Goal: Task Accomplishment & Management: Manage account settings

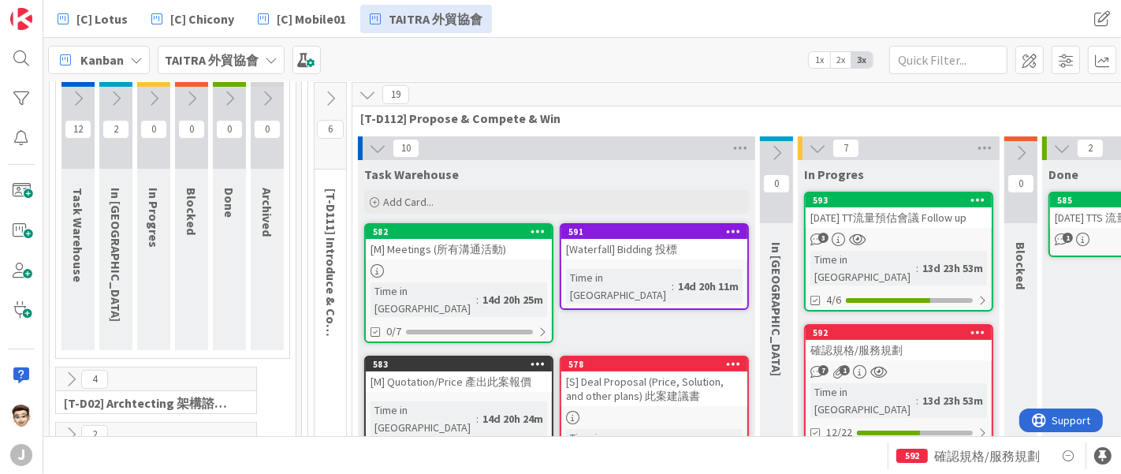
scroll to position [87, 0]
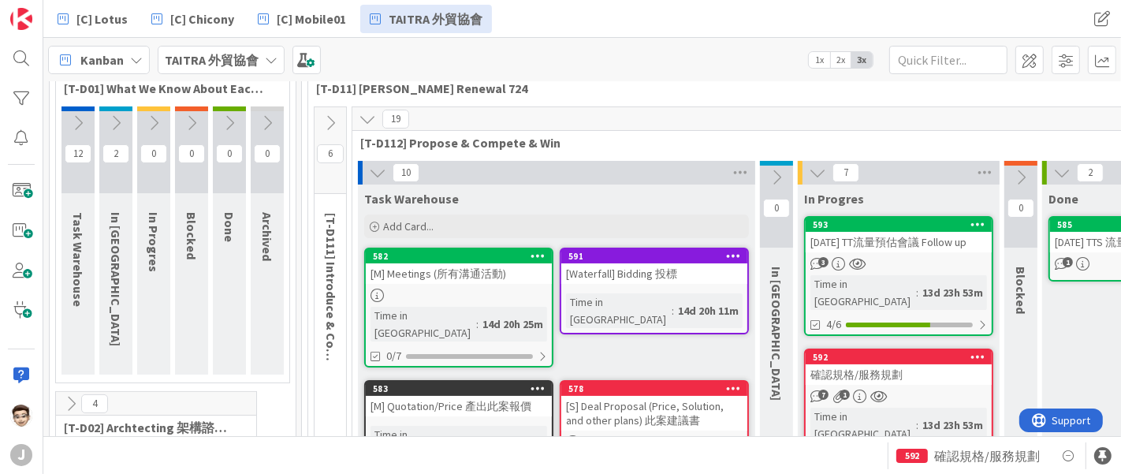
click at [381, 169] on icon at bounding box center [377, 172] width 17 height 17
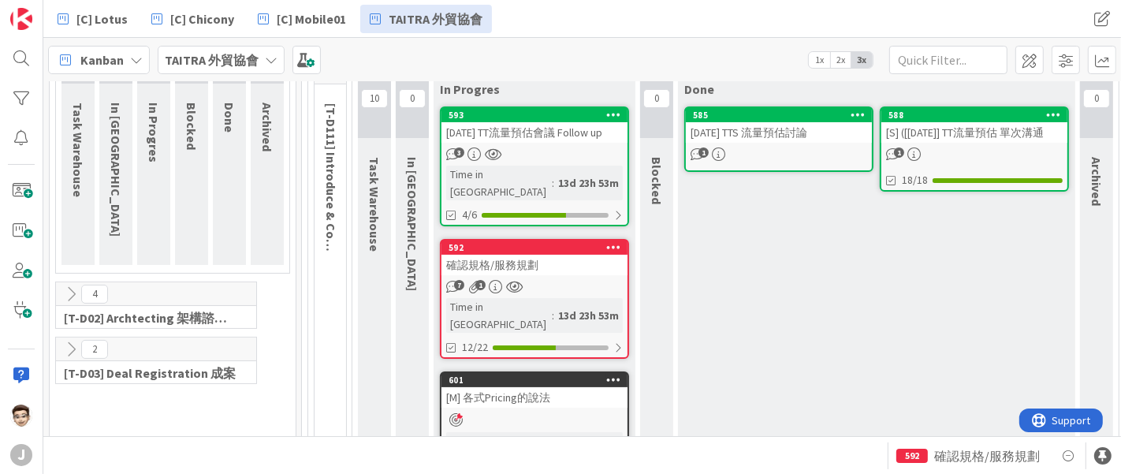
scroll to position [198, 0]
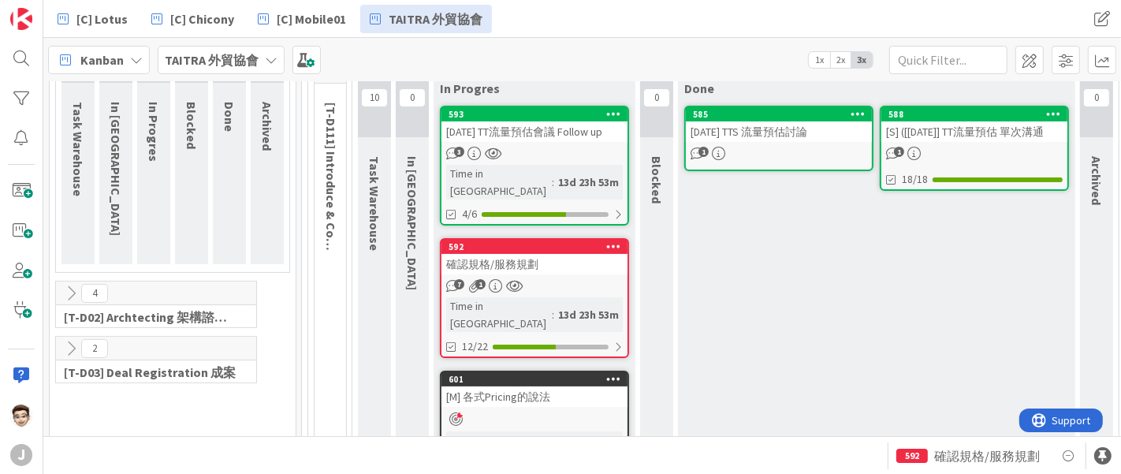
click at [572, 132] on div "[DATE] TT流量預估會議 Follow up" at bounding box center [534, 131] width 186 height 20
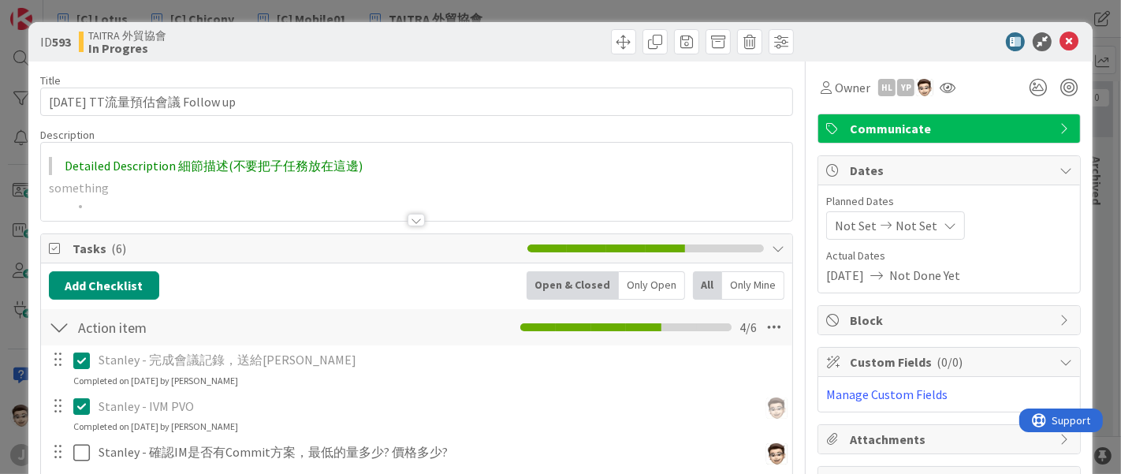
scroll to position [174, 0]
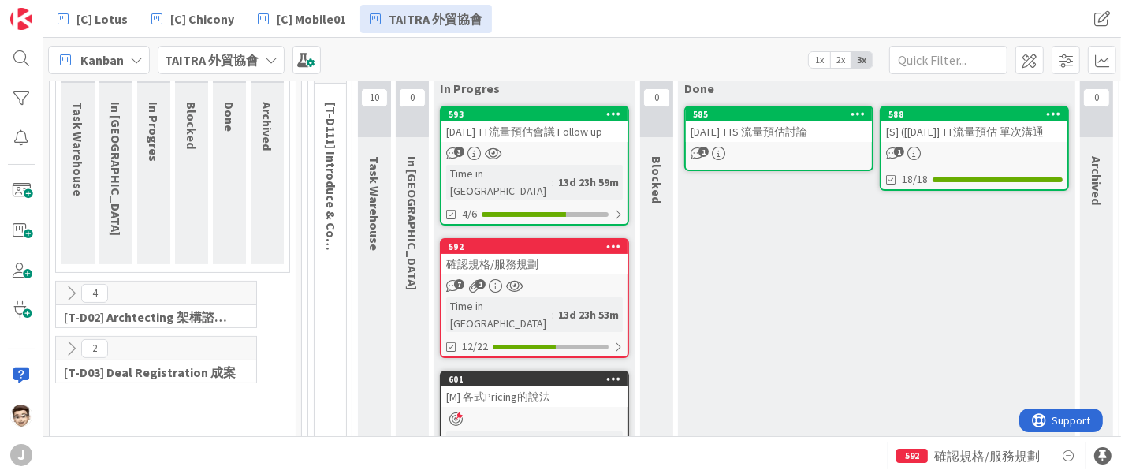
click at [518, 264] on div "確認規格/服務規劃" at bounding box center [534, 264] width 186 height 20
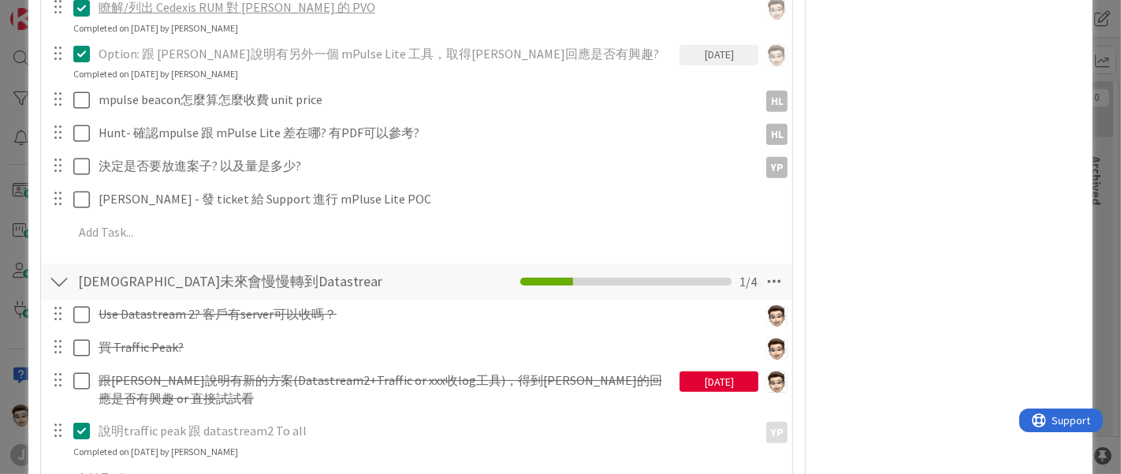
scroll to position [736, 0]
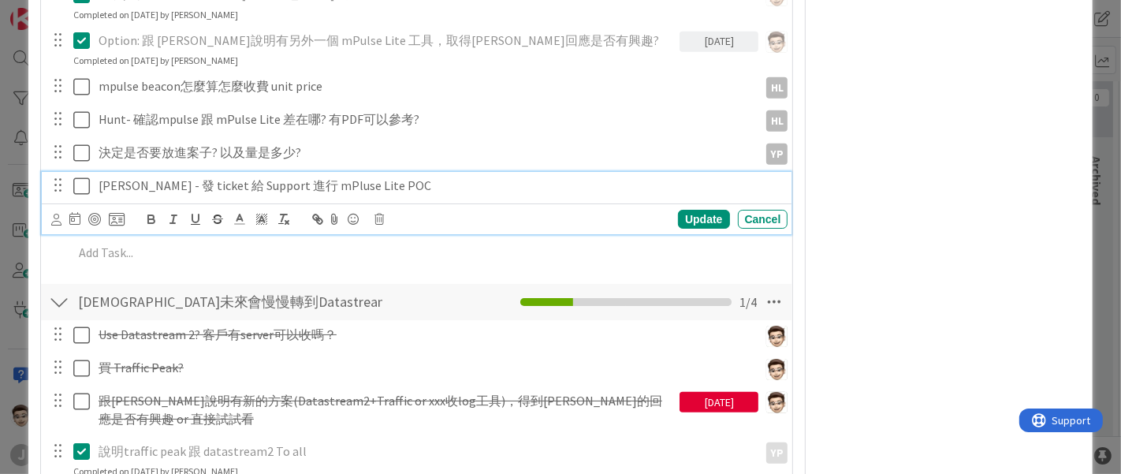
click at [76, 185] on icon at bounding box center [85, 186] width 24 height 19
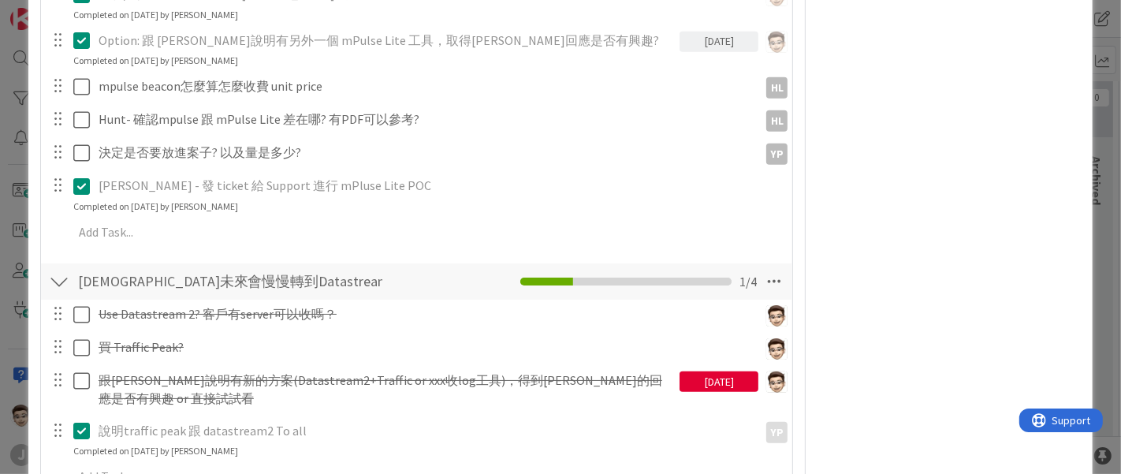
drag, startPoint x: 508, startPoint y: 184, endPoint x: 489, endPoint y: 193, distance: 20.8
click at [508, 184] on p "[PERSON_NAME] - 發 ticket 給 Support 進行 mPluse Lite POC" at bounding box center [440, 186] width 683 height 18
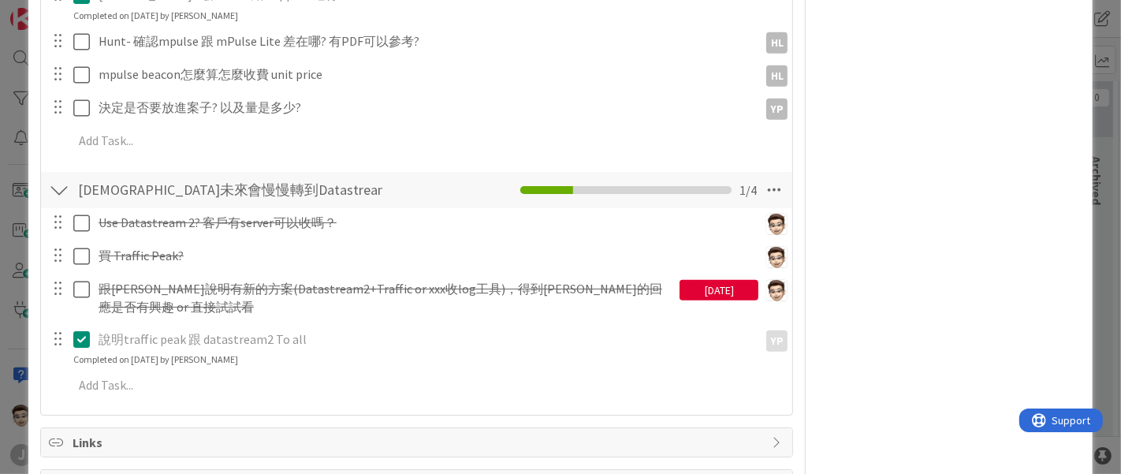
scroll to position [740, 0]
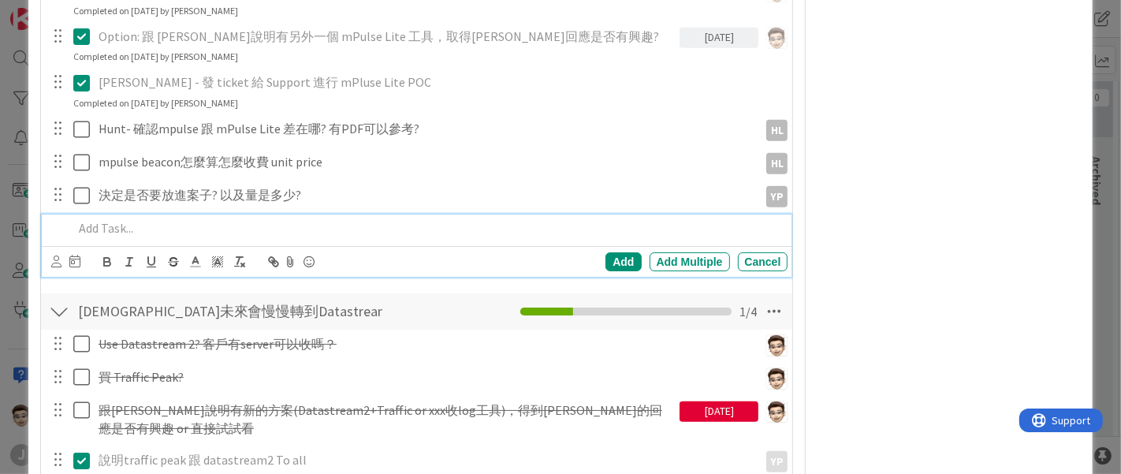
click at [85, 222] on p at bounding box center [427, 228] width 709 height 18
click at [605, 252] on div "Add" at bounding box center [622, 261] width 35 height 19
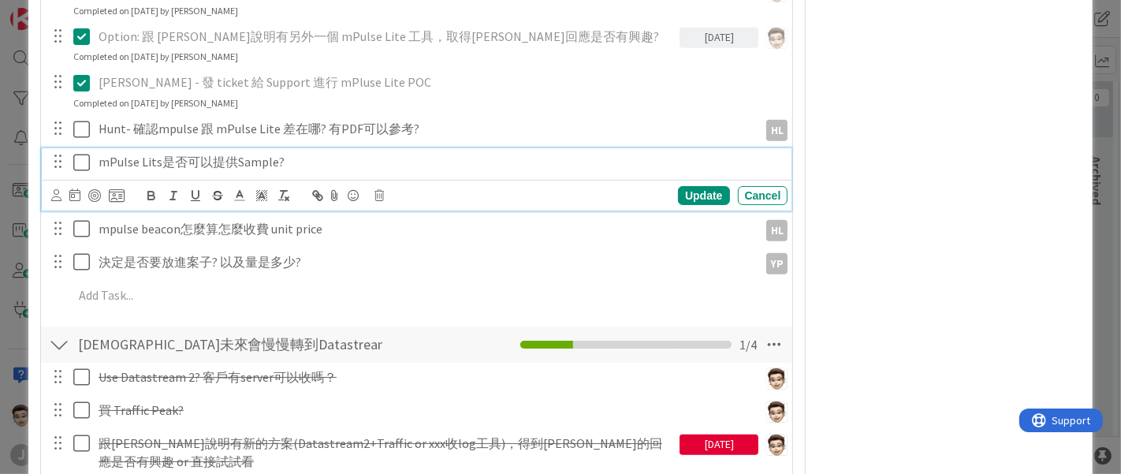
click at [770, 158] on div "mPulse Lits是否可以提供Sample?" at bounding box center [440, 162] width 696 height 28
click at [51, 189] on icon at bounding box center [56, 195] width 10 height 12
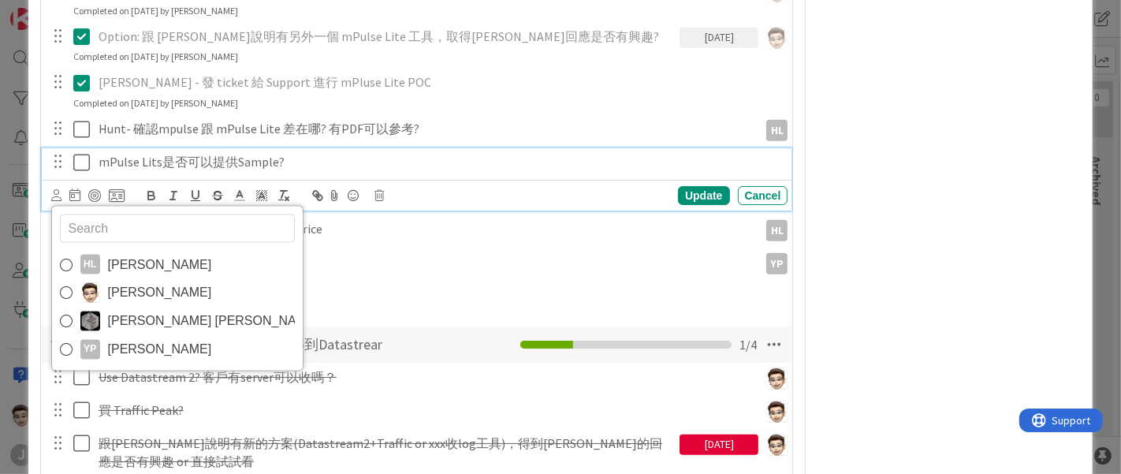
drag, startPoint x: 136, startPoint y: 266, endPoint x: 158, endPoint y: 264, distance: 22.1
click at [137, 264] on span "[PERSON_NAME]" at bounding box center [160, 265] width 104 height 24
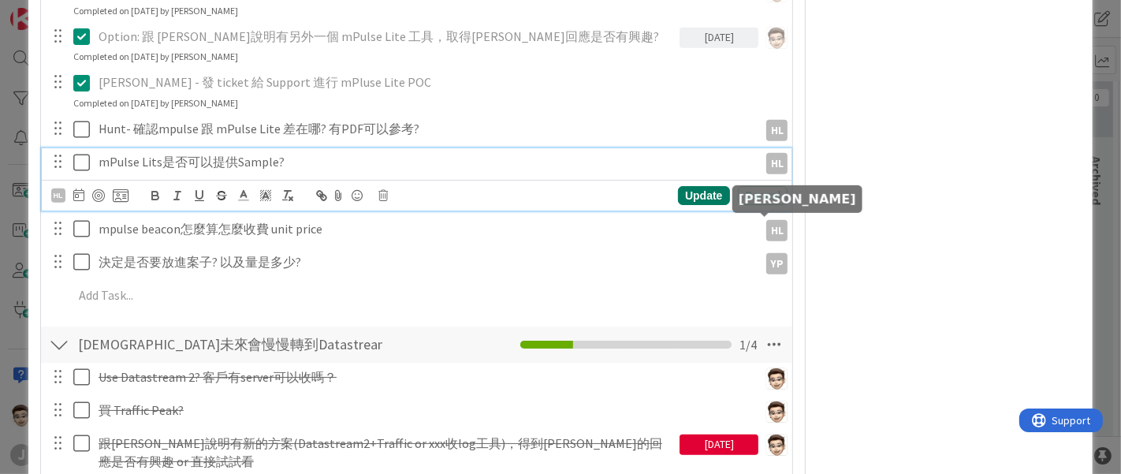
click at [698, 192] on div "Update" at bounding box center [703, 195] width 51 height 19
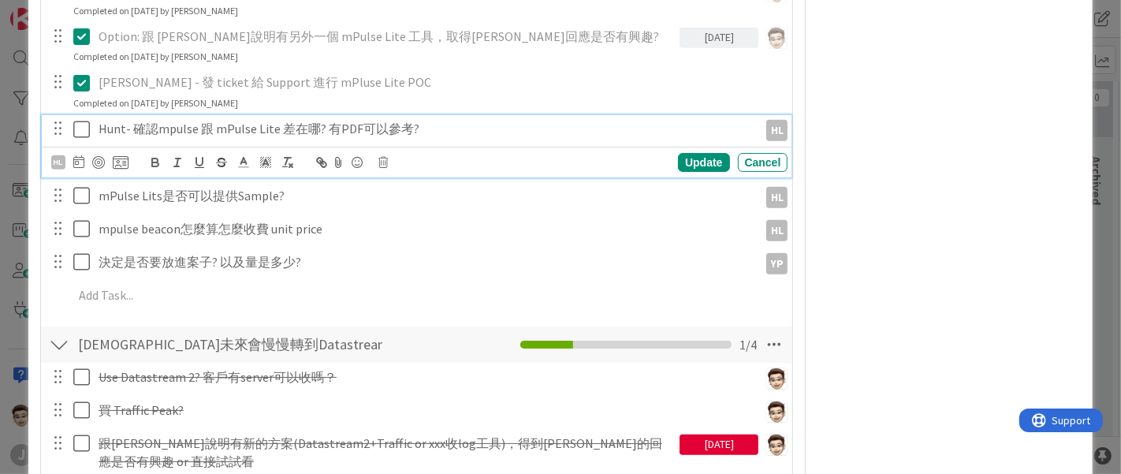
click at [180, 137] on div "Hunt- 確認mpulse 跟 mPulse Lite 差在哪? 有PDF可以參考?" at bounding box center [425, 129] width 667 height 28
click at [172, 129] on p "Hunt- 確認mpulse 跟 mPulse Lite 差在哪? 有PDF可以參考?" at bounding box center [426, 129] width 654 height 18
drag, startPoint x: 680, startPoint y: 156, endPoint x: 671, endPoint y: 166, distance: 13.4
click at [682, 156] on div "Update" at bounding box center [703, 162] width 51 height 19
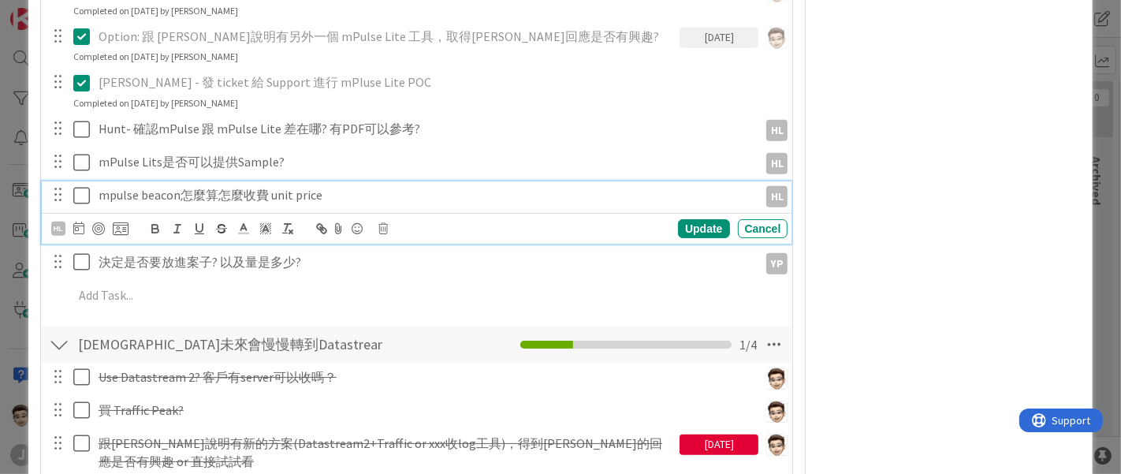
click at [105, 195] on p "mpulse beacon怎麼算怎麼收費 unit price" at bounding box center [426, 195] width 654 height 18
drag, startPoint x: 111, startPoint y: 194, endPoint x: 163, endPoint y: 199, distance: 52.2
click at [112, 194] on p "mpulse beacon怎麼算怎麼收費 unit price" at bounding box center [426, 195] width 654 height 18
click at [686, 221] on div "Update" at bounding box center [703, 228] width 51 height 19
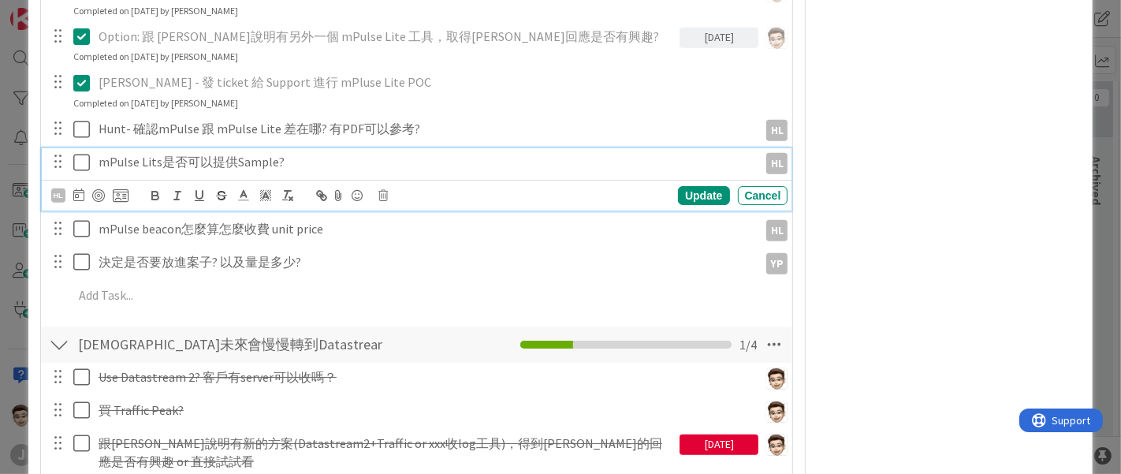
click at [514, 154] on p "mPulse Lits是否可以提供Sample?" at bounding box center [426, 162] width 654 height 18
click at [695, 192] on div "Update" at bounding box center [703, 195] width 51 height 19
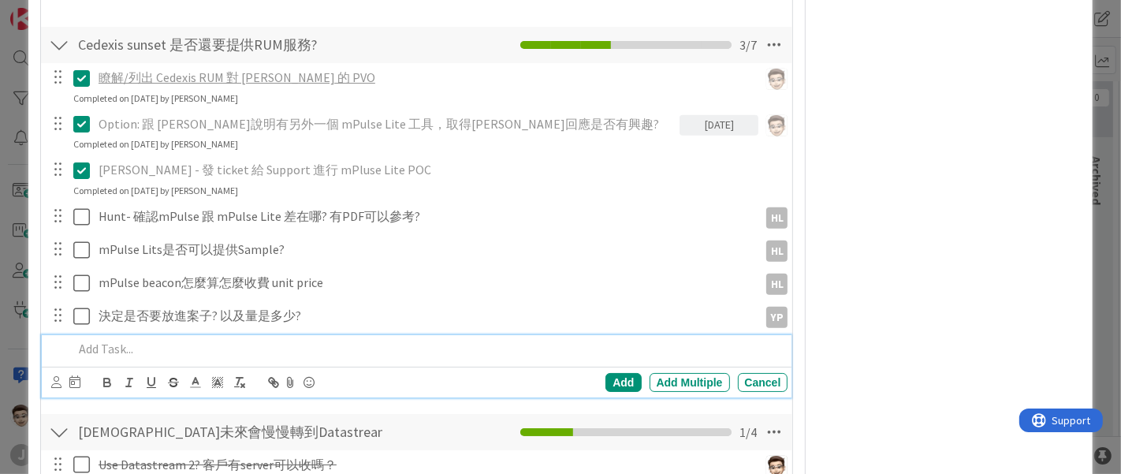
click at [137, 348] on p at bounding box center [427, 349] width 709 height 18
click at [616, 379] on div "Add" at bounding box center [622, 382] width 35 height 19
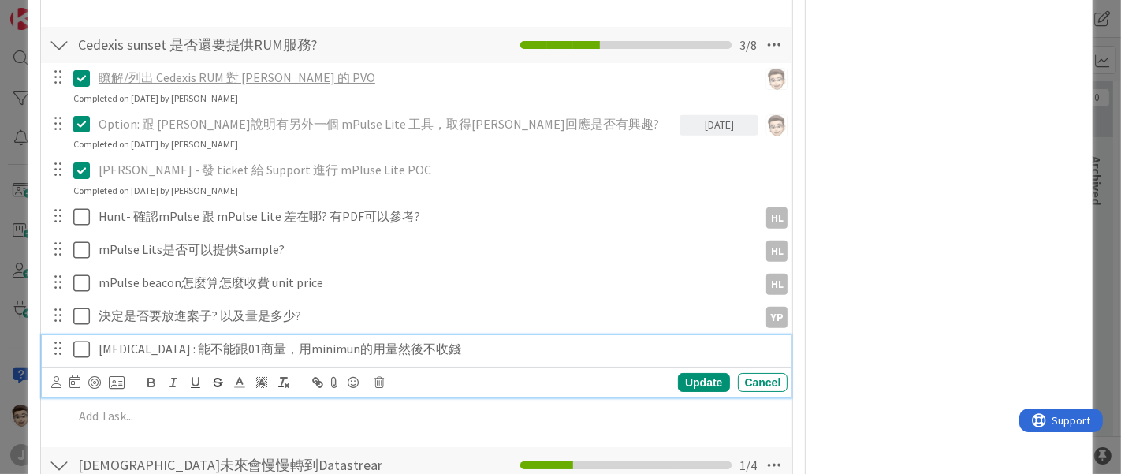
click at [197, 340] on p "[MEDICAL_DATA] : 能不能跟01商量，用minimun的用量然後不收錢" at bounding box center [440, 349] width 683 height 18
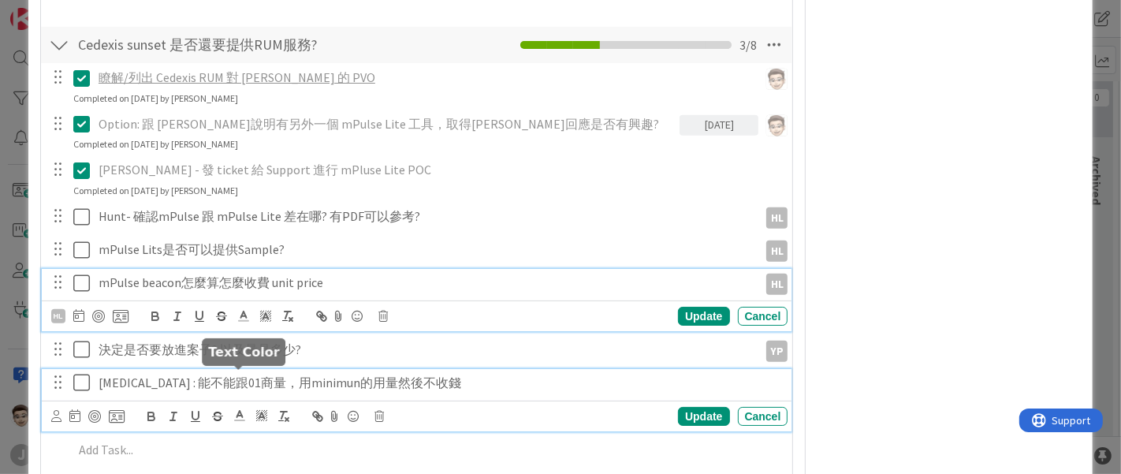
click at [323, 274] on p "mPulse beacon怎麼算怎麼收費 unit price" at bounding box center [426, 282] width 654 height 18
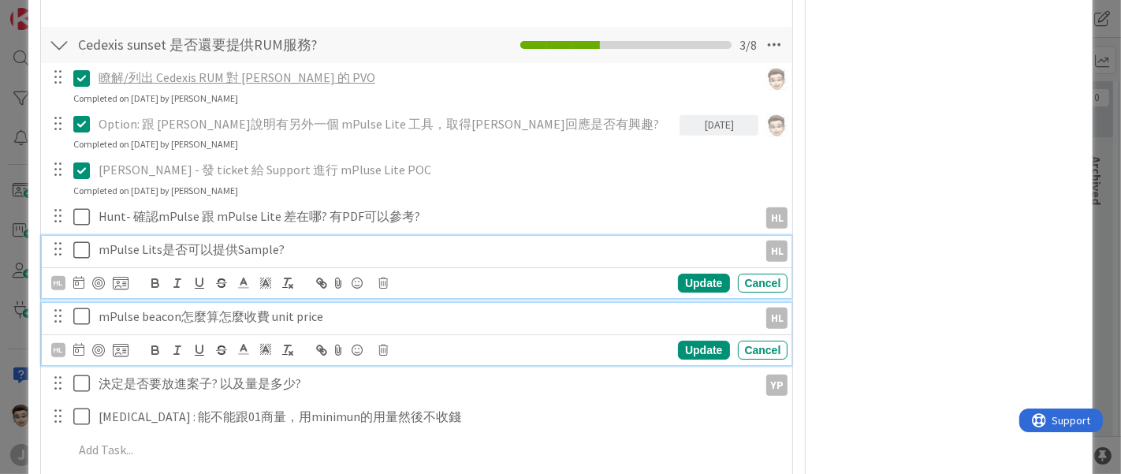
click at [348, 240] on div "mPulse Lits是否可以提供Sample? HL HL HL [PERSON_NAME] [PERSON_NAME] [PERSON_NAME] [PE…" at bounding box center [417, 267] width 750 height 62
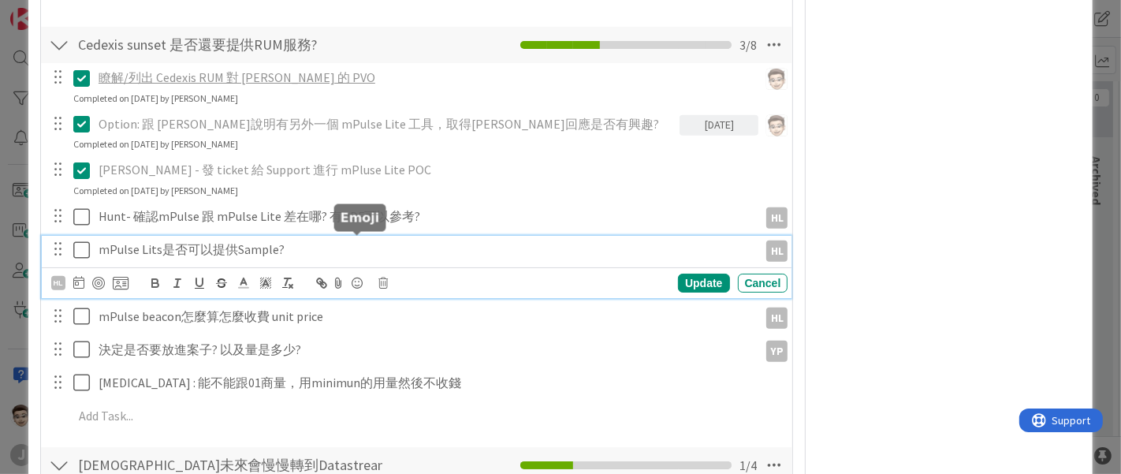
scroll to position [686, 0]
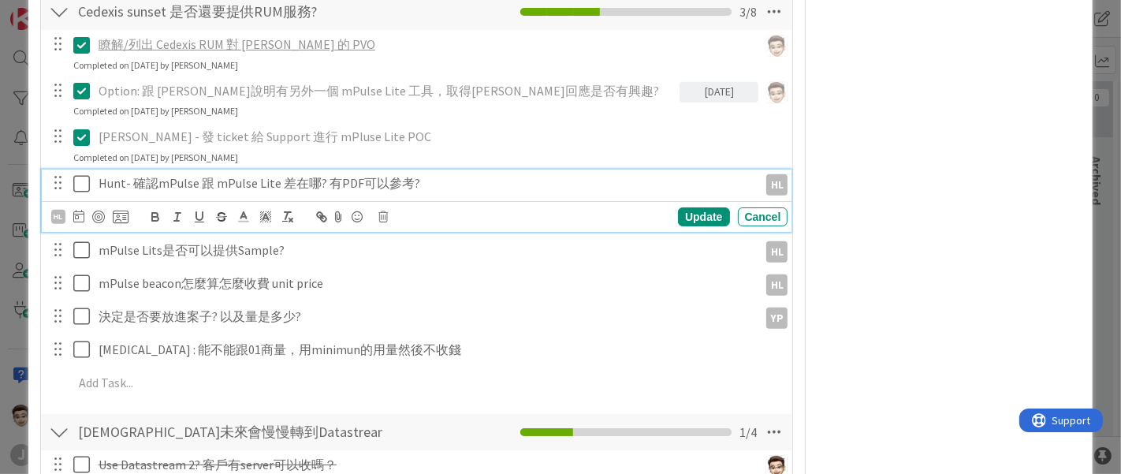
click at [76, 174] on icon at bounding box center [85, 183] width 24 height 19
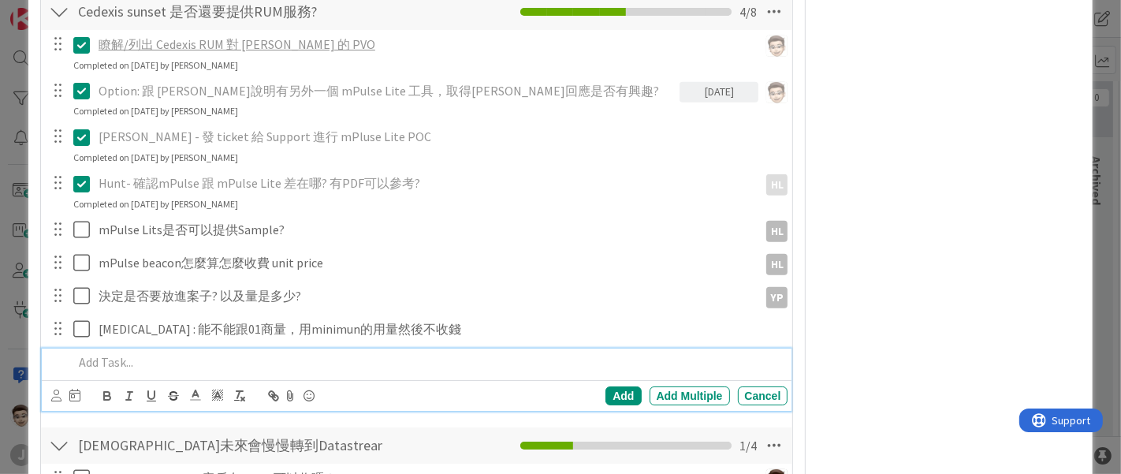
click at [110, 359] on p at bounding box center [427, 362] width 709 height 18
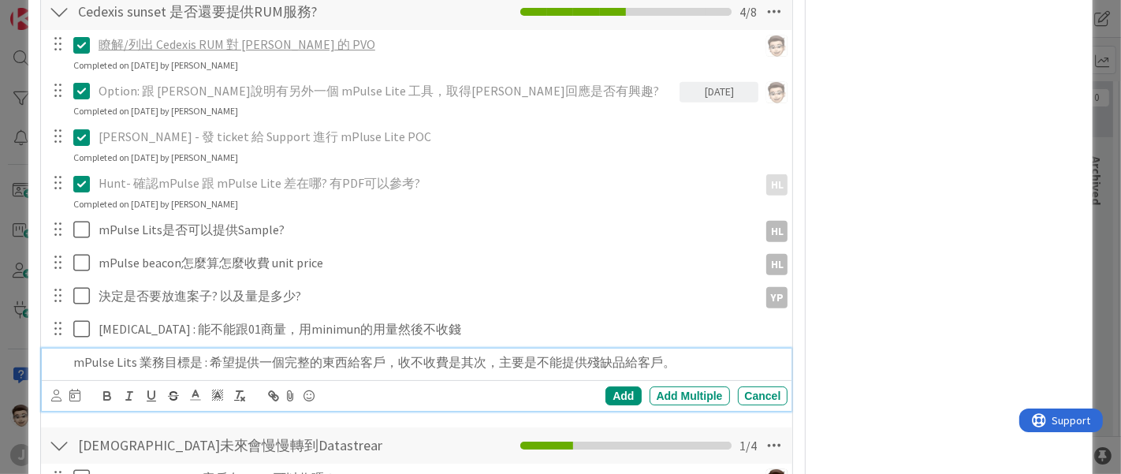
click at [314, 357] on p "mPulse Lits 業務目標是 : 希望提供一個完整的東西給客戶，收不收費是其次，主要是不能提供殘缺品給客戶。" at bounding box center [427, 362] width 709 height 18
drag, startPoint x: 493, startPoint y: 363, endPoint x: 667, endPoint y: 358, distance: 173.4
click at [667, 358] on p "mPulse Lits 業務目標是 : 希望提供一個完整的東西給客戶，收不收費是其次，主要是不能提供殘缺品給客戶。" at bounding box center [427, 362] width 709 height 18
click at [671, 358] on p "mPulse Lits 業務目標是 : 希望提供一個完整的東西給客戶，收不收費是其次，主要是不能提供殘缺品給客戶。" at bounding box center [427, 362] width 709 height 18
click at [522, 360] on p "mPulse Lits 業務目標是 : 希望提供一個完整的東西給客戶，收不收費是其次，主要是不能提供殘缺品給客戶。" at bounding box center [427, 362] width 709 height 18
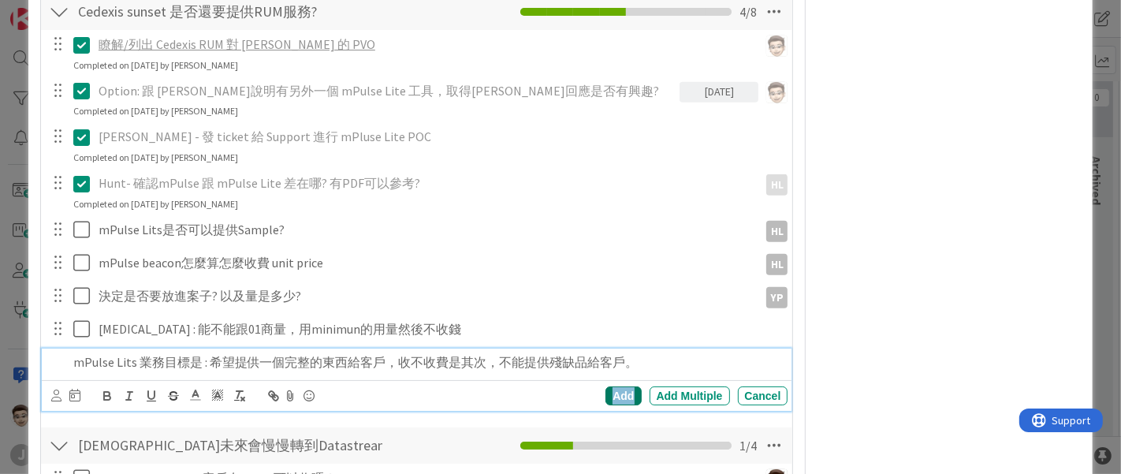
click at [616, 400] on div "Add" at bounding box center [622, 395] width 35 height 19
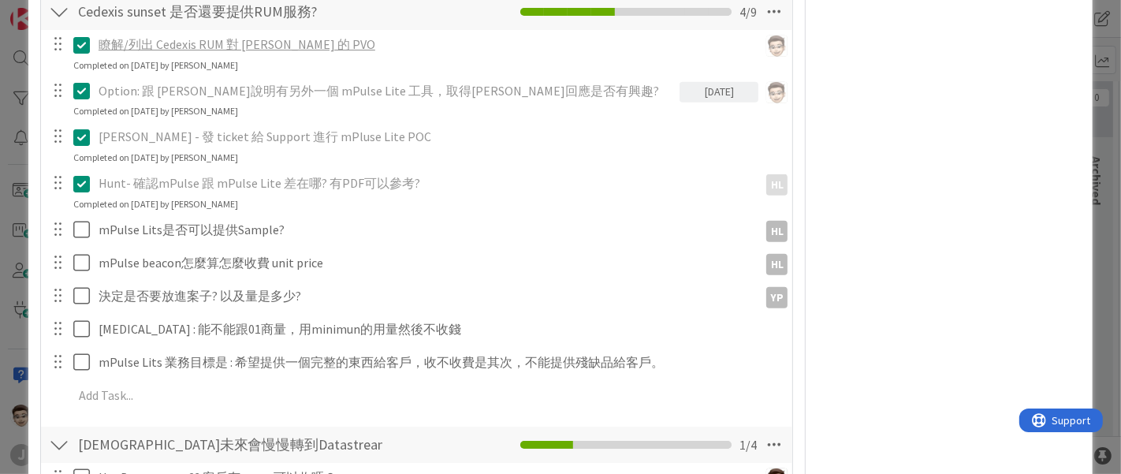
click at [49, 323] on div at bounding box center [58, 329] width 20 height 24
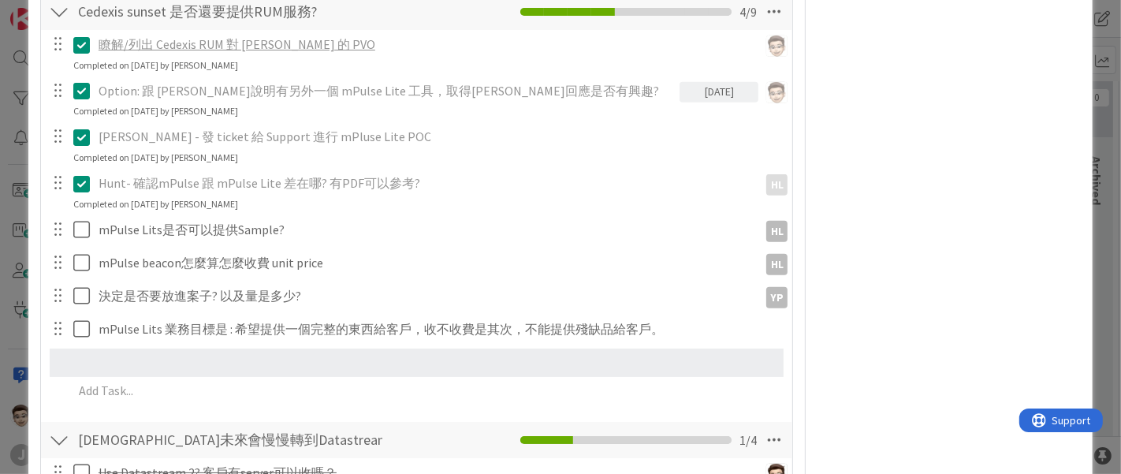
scroll to position [694, 0]
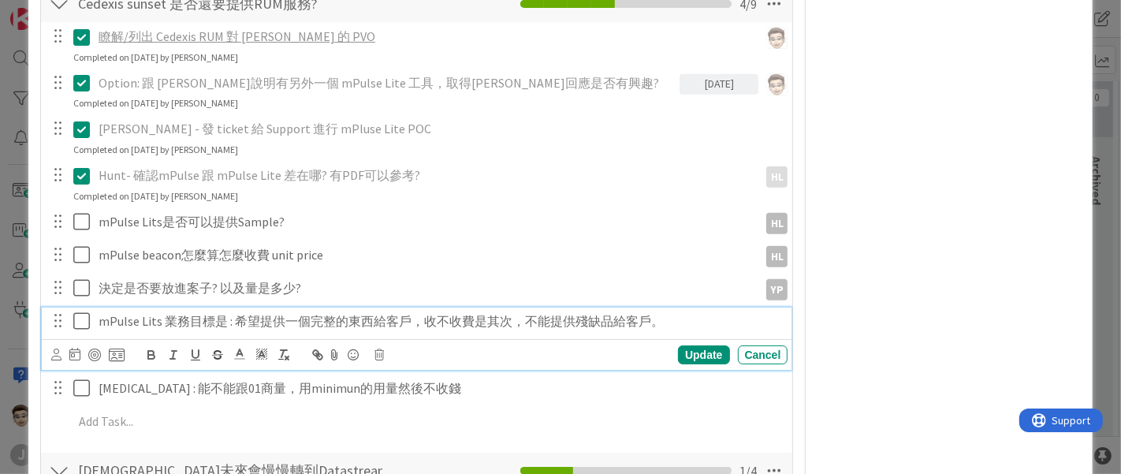
click at [236, 318] on p "mPulse Lits 業務目標是 : 希望提供一個完整的東西給客戶，收不收費是其次，不能提供殘缺品給客戶。" at bounding box center [440, 321] width 683 height 18
drag, startPoint x: 162, startPoint y: 314, endPoint x: 69, endPoint y: 316, distance: 93.0
click at [69, 316] on div "mPulse Lits 業務目標是 : 希望提供一個完整的東西給客戶，收不收費是其次，不能提供殘缺品給客戶。" at bounding box center [418, 321] width 740 height 28
click at [690, 361] on div "Update Cancel" at bounding box center [419, 355] width 737 height 22
click at [691, 352] on div "Update" at bounding box center [703, 354] width 51 height 19
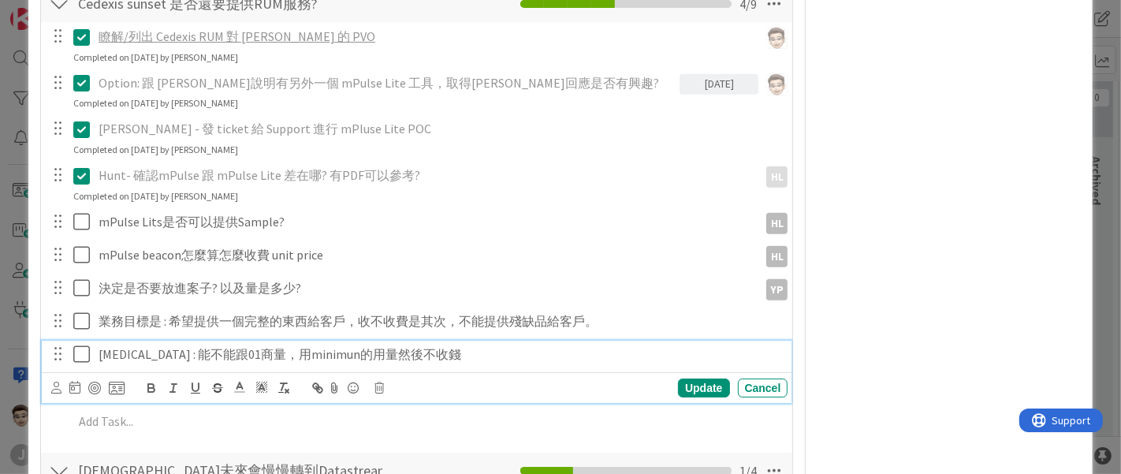
click at [293, 355] on p "[MEDICAL_DATA] : 能不能跟01商量，用minimun的用量然後不收錢" at bounding box center [440, 354] width 683 height 18
click at [283, 349] on p "[MEDICAL_DATA] : 能不能跟01商量，用minimun的用量然後不收錢" at bounding box center [440, 354] width 683 height 18
click at [678, 387] on div "Update" at bounding box center [703, 387] width 51 height 19
click at [371, 359] on p "[MEDICAL_DATA] : 能不能跟01商量，用minimum的用量然後不收錢" at bounding box center [440, 354] width 683 height 18
click at [342, 353] on p "[MEDICAL_DATA] : 能不能跟01商量，用minimum的用量然後不收錢" at bounding box center [440, 354] width 683 height 18
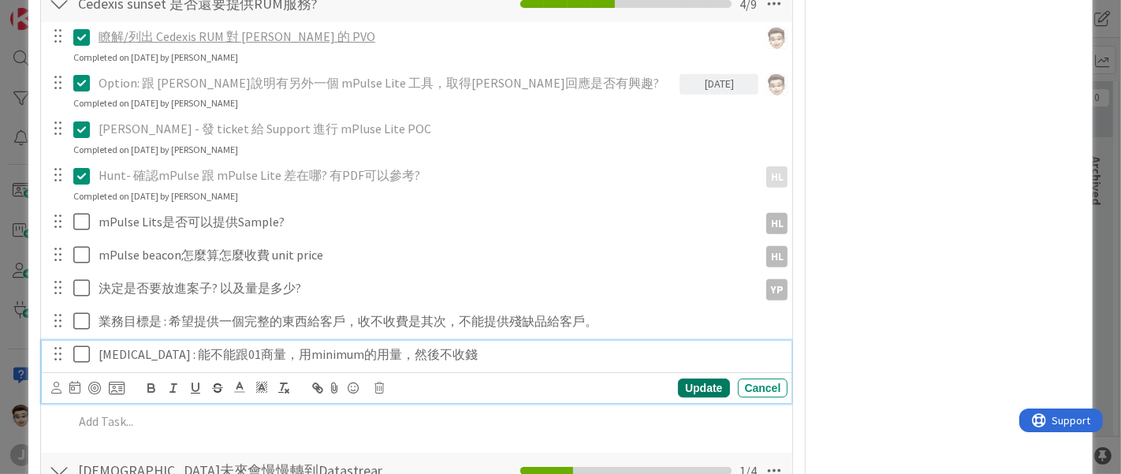
click at [666, 382] on div "Update Cancel" at bounding box center [665, 387] width 245 height 19
click at [686, 389] on div "Update" at bounding box center [703, 387] width 51 height 19
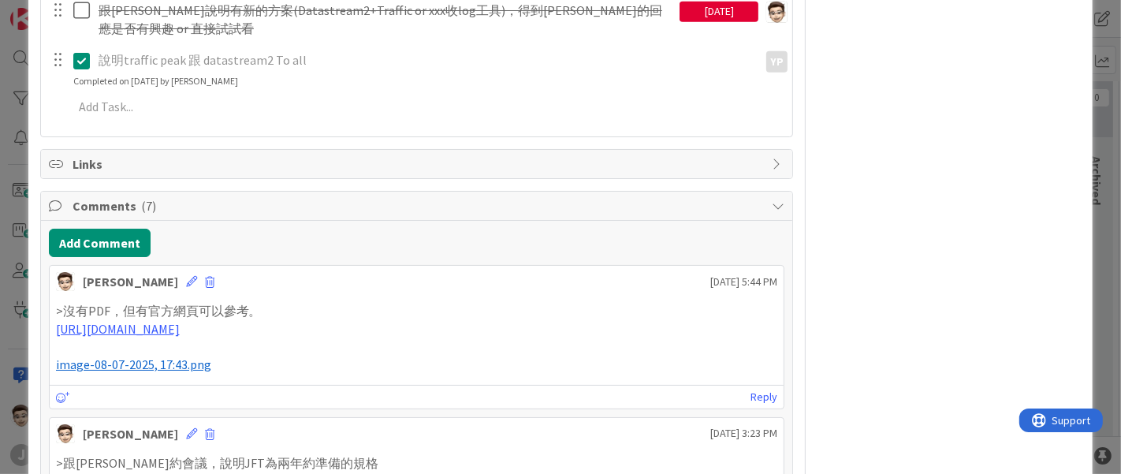
scroll to position [1482, 0]
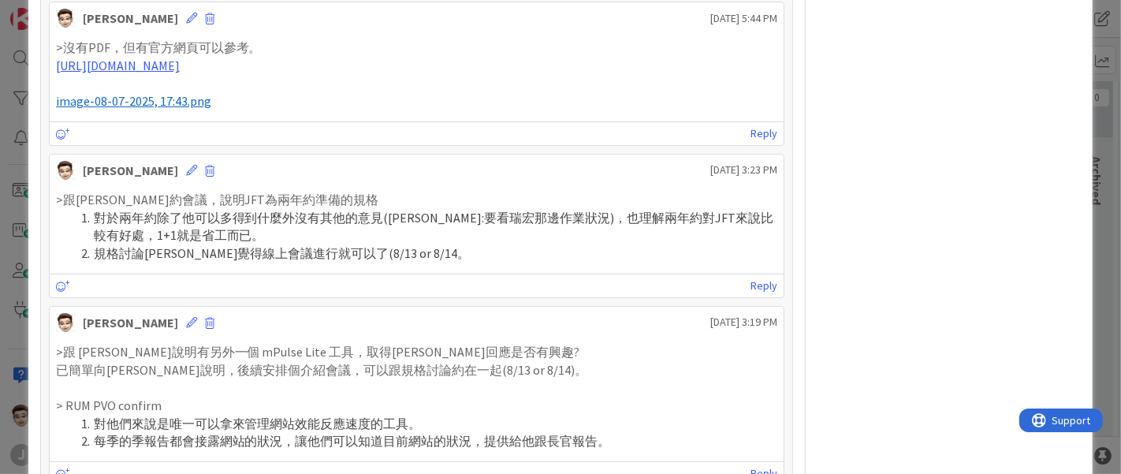
click at [148, 100] on span "image-08-07-2025, 17:43.png" at bounding box center [133, 101] width 155 height 16
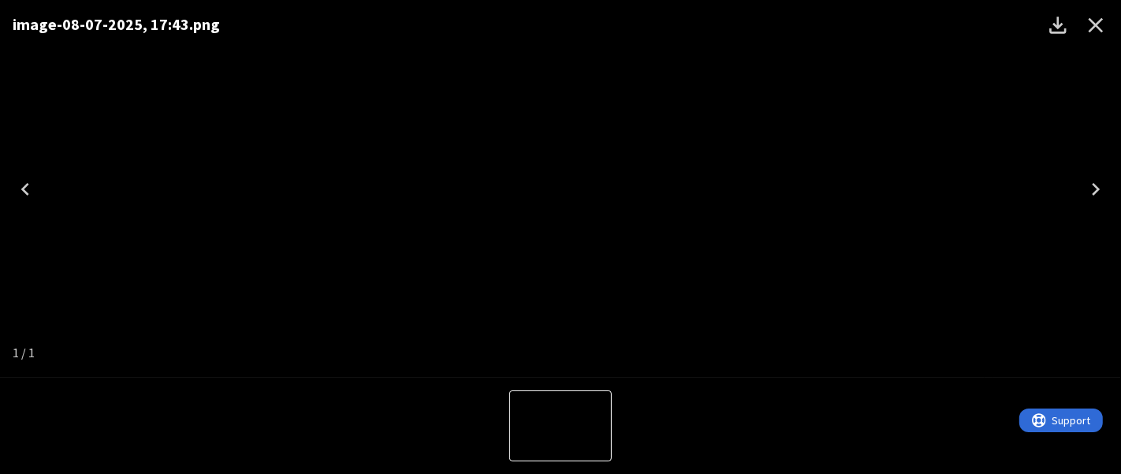
click at [1103, 180] on icon "Next" at bounding box center [1095, 189] width 25 height 25
click at [1095, 18] on icon "Close" at bounding box center [1095, 25] width 25 height 25
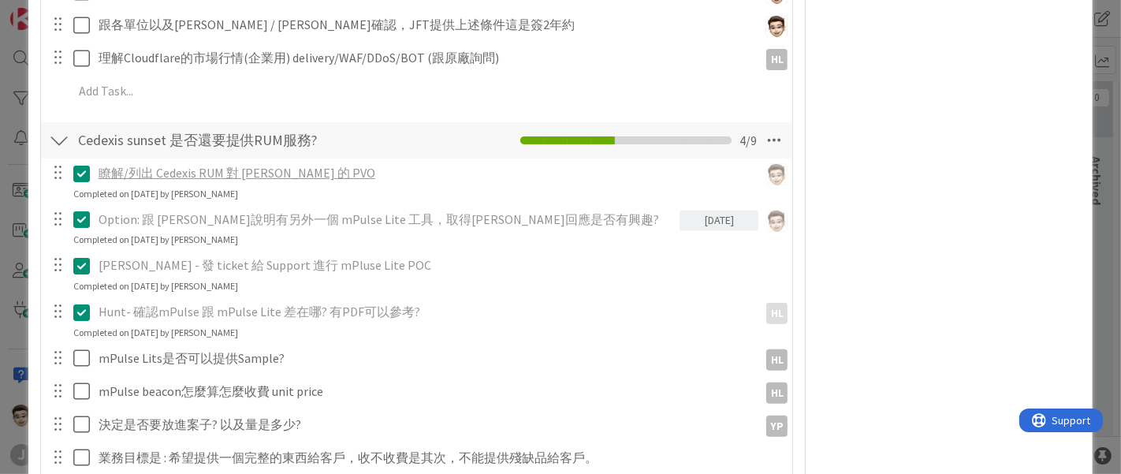
scroll to position [716, 0]
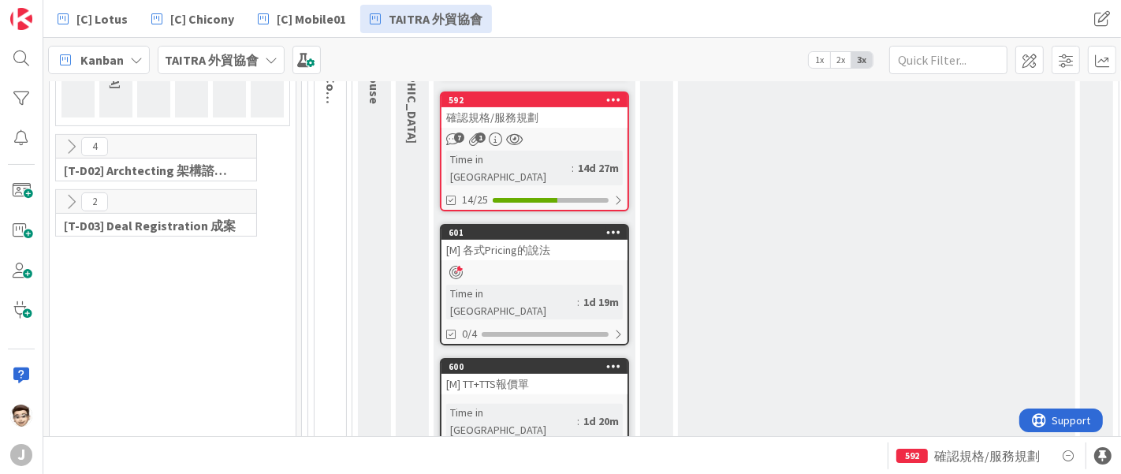
scroll to position [465, 1]
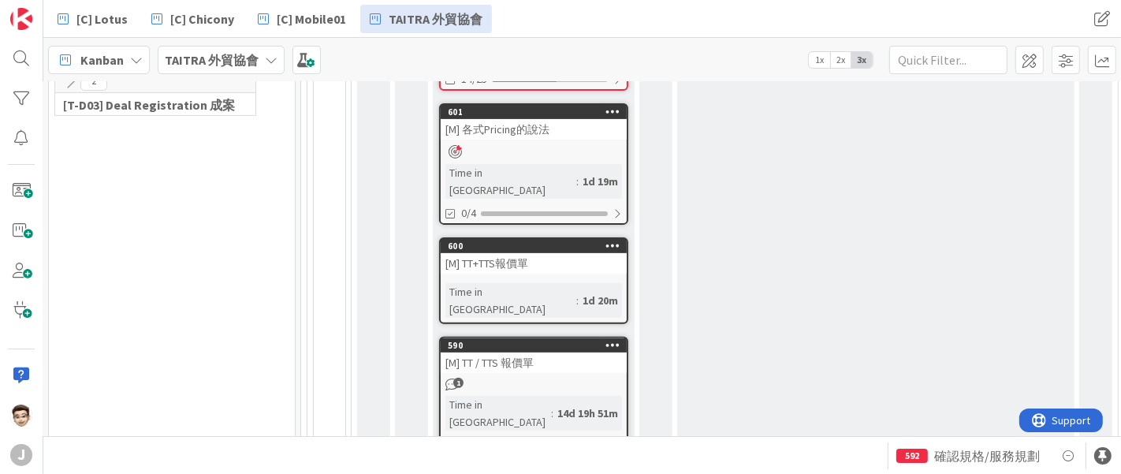
click at [504, 253] on div "[M] TT+TTS報價單" at bounding box center [534, 263] width 186 height 20
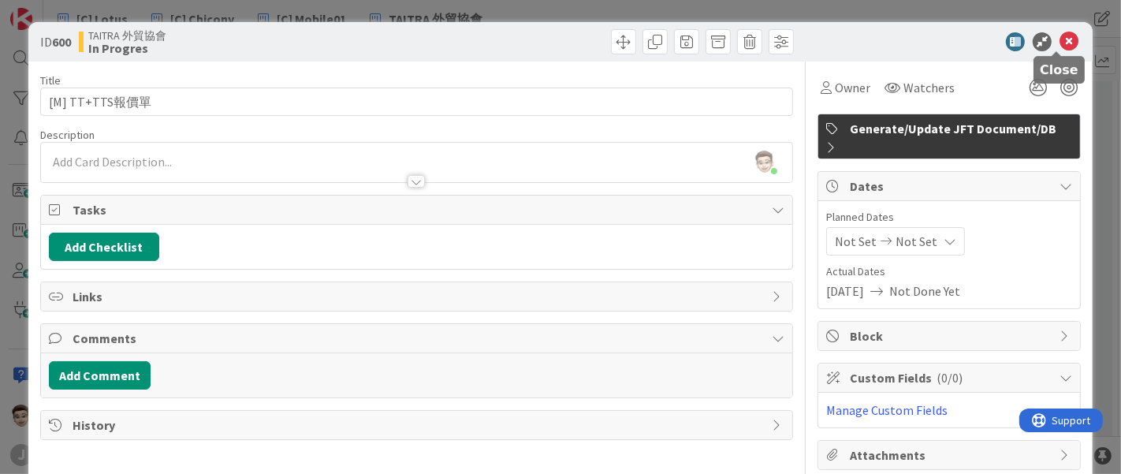
click at [1059, 41] on icon at bounding box center [1068, 41] width 19 height 19
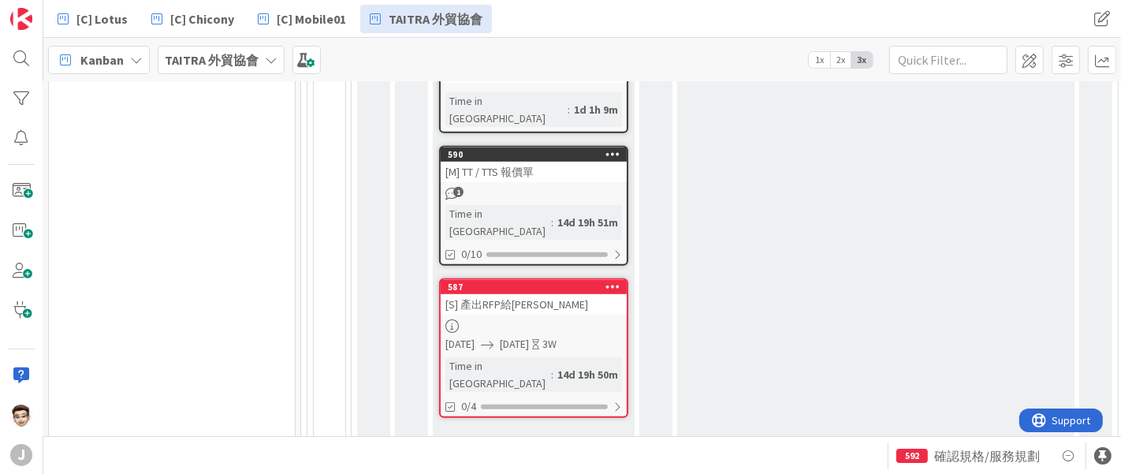
scroll to position [660, 1]
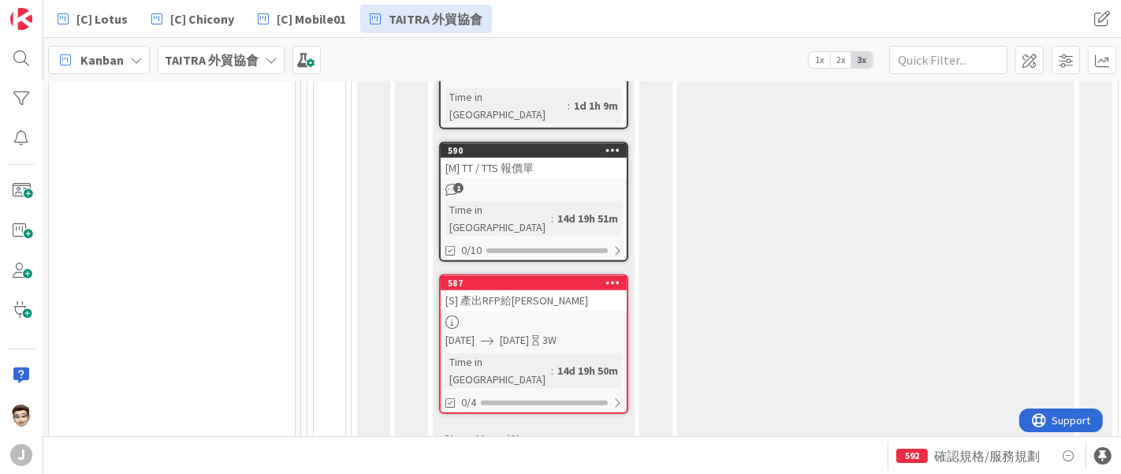
click at [482, 188] on div "In Progres 593 [DATE] TT流量預估會議 Follow up 3 Time in Column : 13d 23h 59m 4/6 592…" at bounding box center [534, 38] width 202 height 852
click at [479, 426] on link "Show More (1)" at bounding box center [533, 438] width 189 height 25
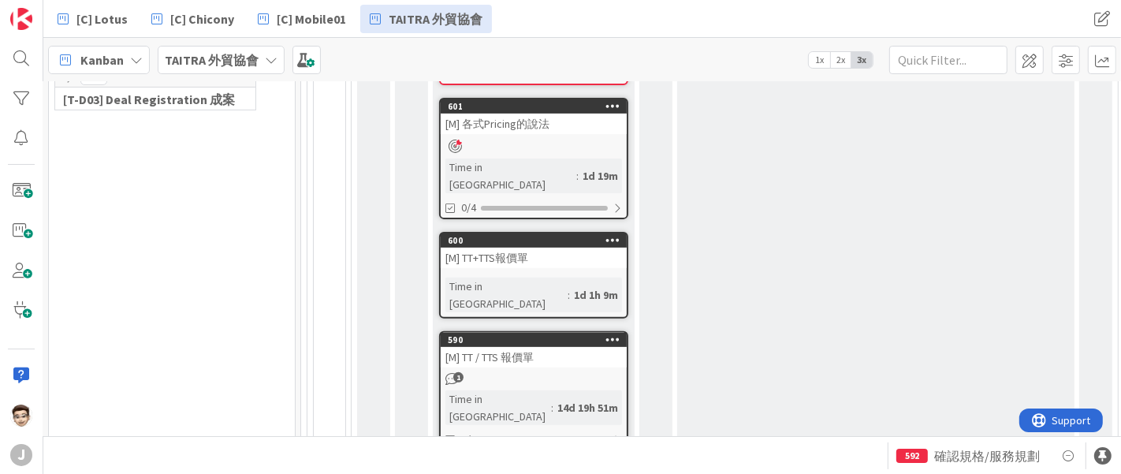
scroll to position [442, 1]
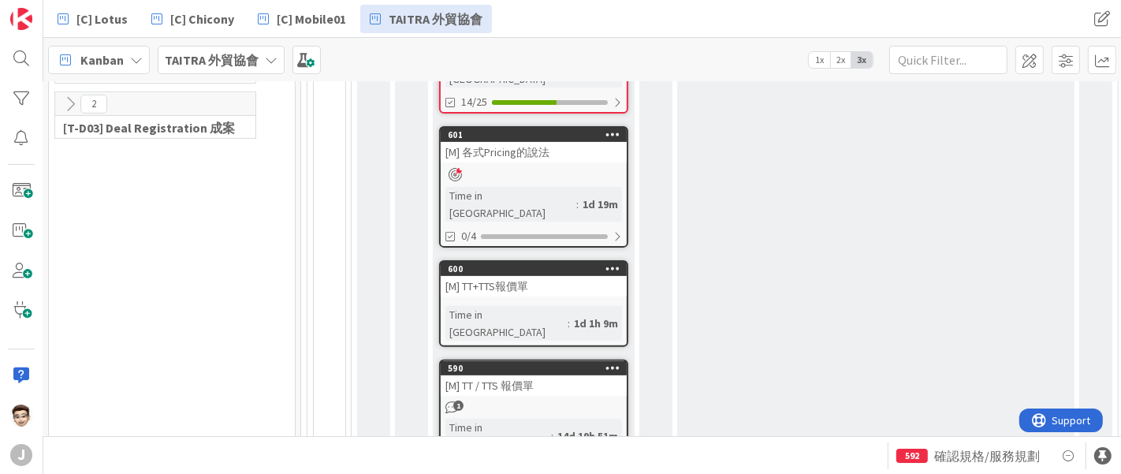
click at [616, 128] on icon at bounding box center [612, 133] width 15 height 11
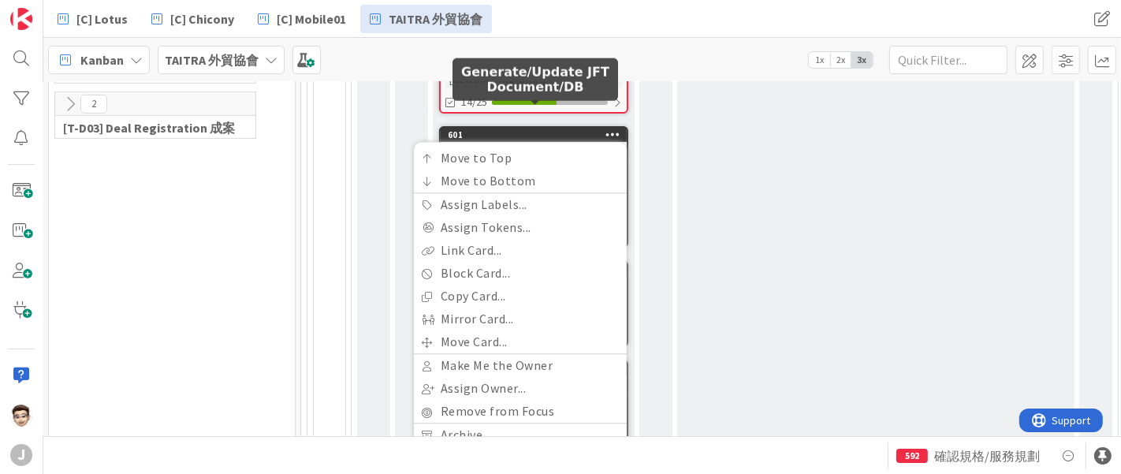
click at [544, 129] on div "601" at bounding box center [537, 134] width 179 height 11
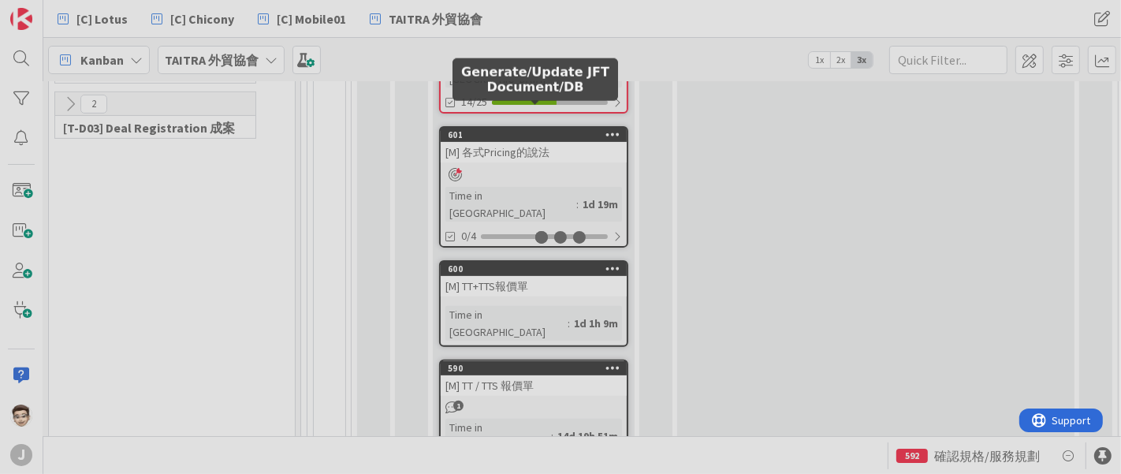
click at [521, 142] on div "[M] 各式Pricing的說法" at bounding box center [534, 152] width 186 height 20
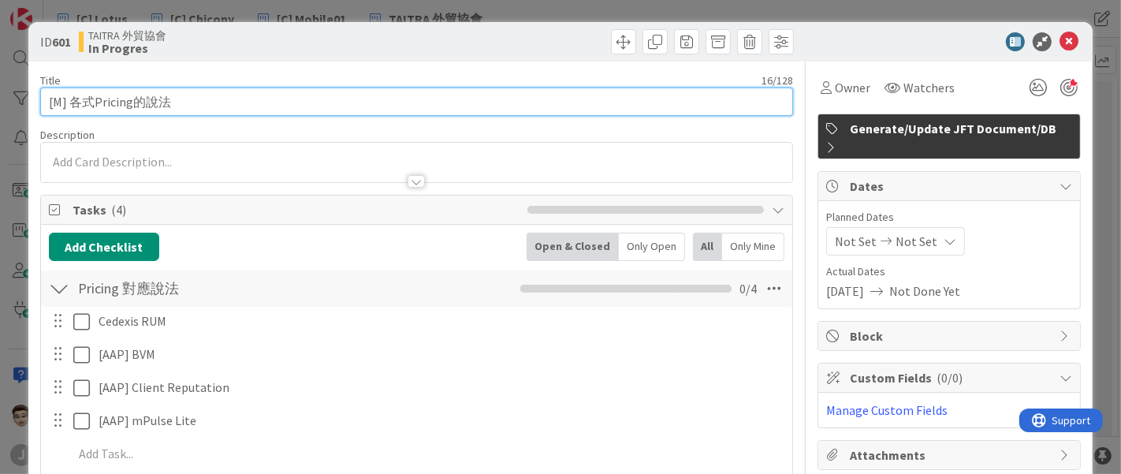
click at [234, 98] on input "[M] 各式Pricing的說法" at bounding box center [416, 101] width 753 height 28
type input "[M] 各式Pricing的說法釐清"
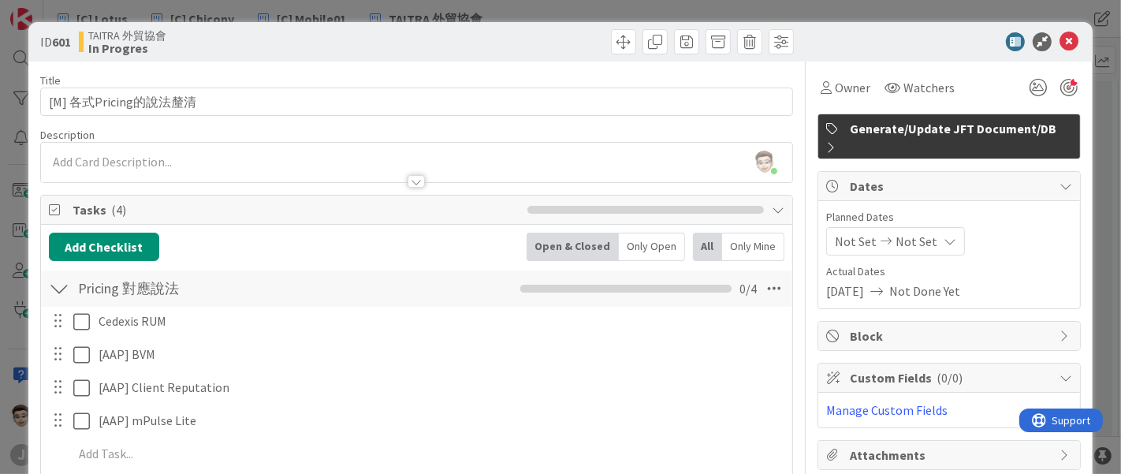
click at [322, 59] on div "ID 601 TAITRA 外貿協會 In Progres" at bounding box center [560, 41] width 1065 height 39
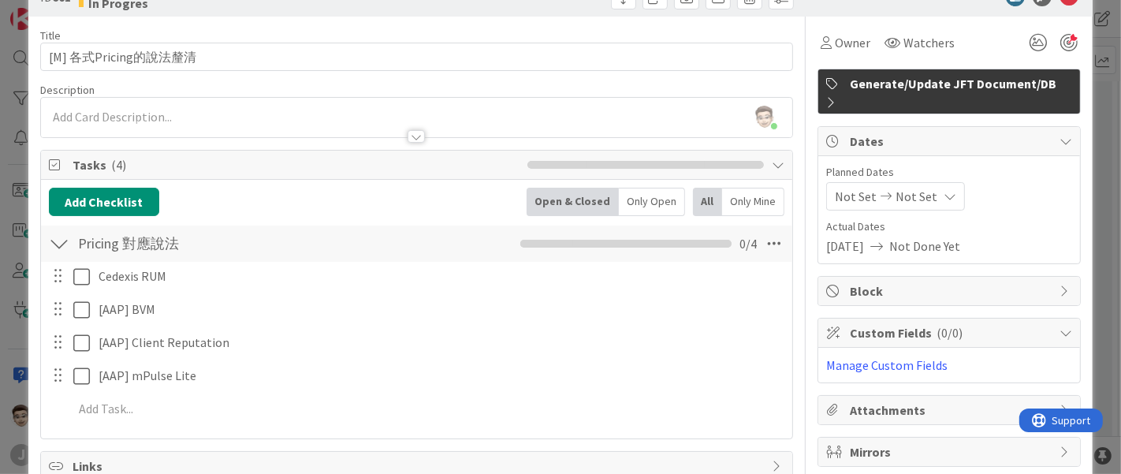
scroll to position [38, 0]
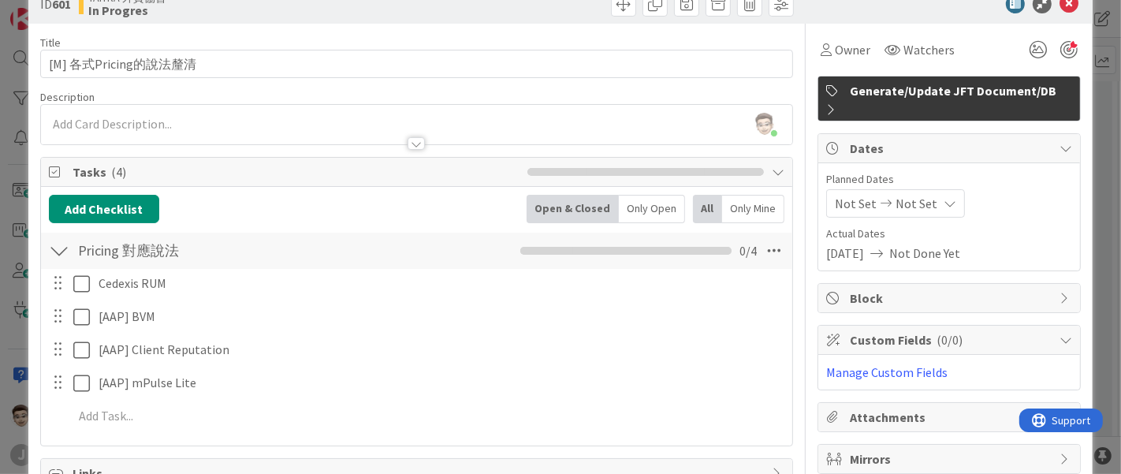
click at [262, 119] on div "[PERSON_NAME] just joined" at bounding box center [417, 124] width 752 height 39
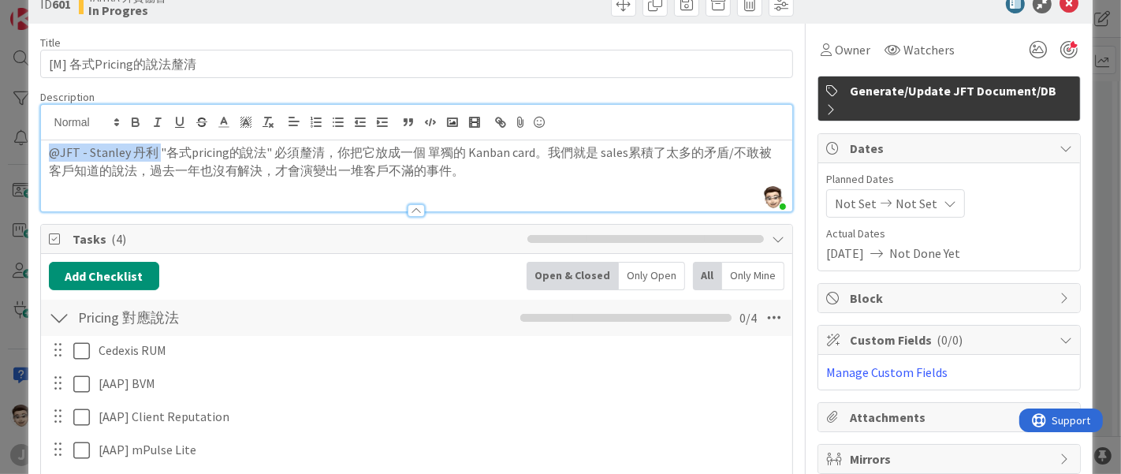
drag, startPoint x: 155, startPoint y: 148, endPoint x: 13, endPoint y: 144, distance: 141.9
click at [13, 144] on div "ID 601 TAITRA 外貿協會 In Progres Title 18 / 128 [M] 各式Pricing的說法釐清 Description [PE…" at bounding box center [560, 237] width 1121 height 474
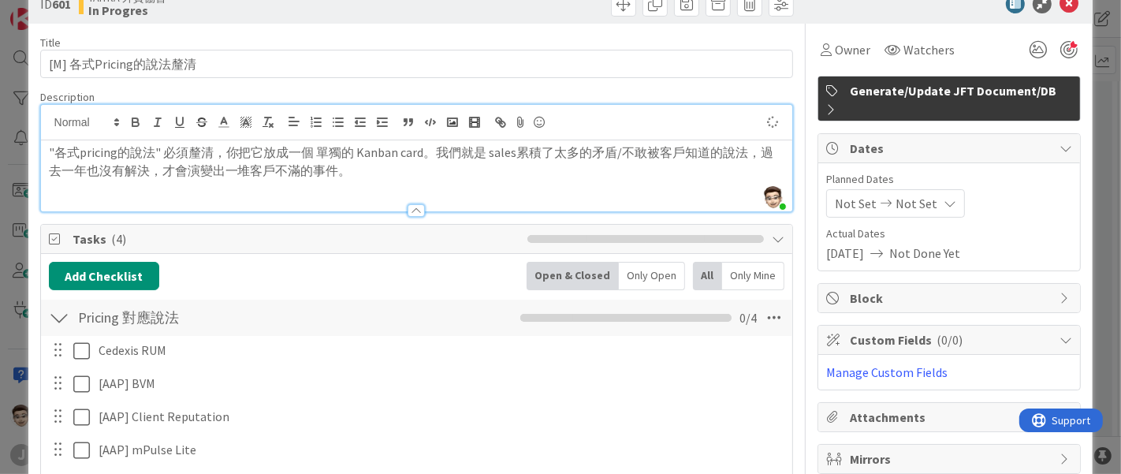
click at [441, 152] on p ""各式pricing的說法" 必須釐清，你把它放成一個 單獨的 Kanban card。我們就是 sales累積了太多的矛盾/不敢被客戶知道的說法，過去一年也…" at bounding box center [417, 160] width 736 height 35
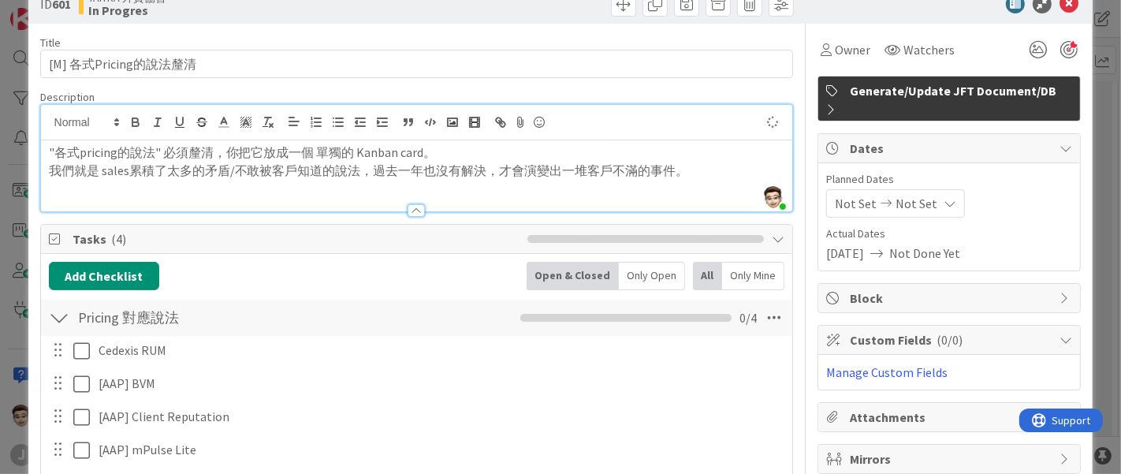
click at [452, 244] on span "Tasks ( 4 )" at bounding box center [297, 238] width 448 height 19
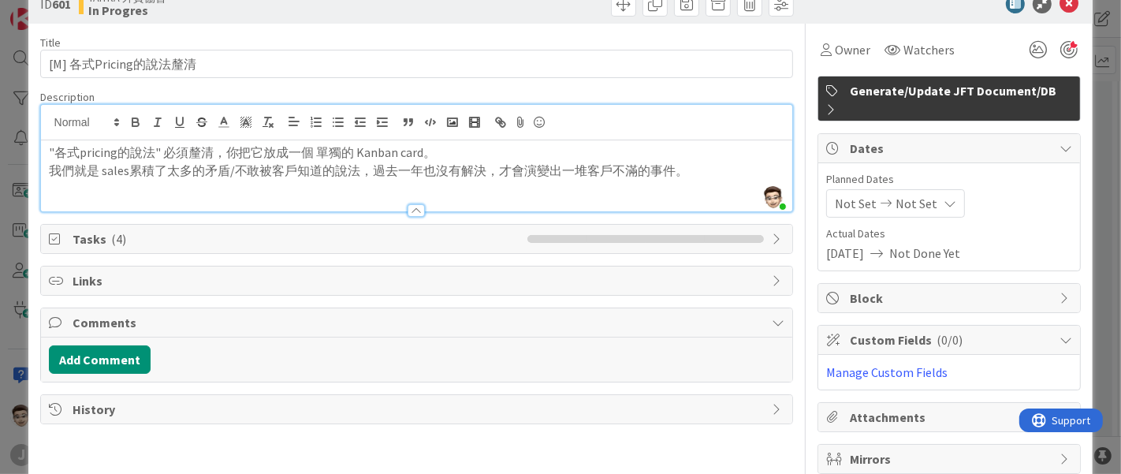
click at [434, 240] on span "Tasks ( 4 )" at bounding box center [297, 238] width 448 height 19
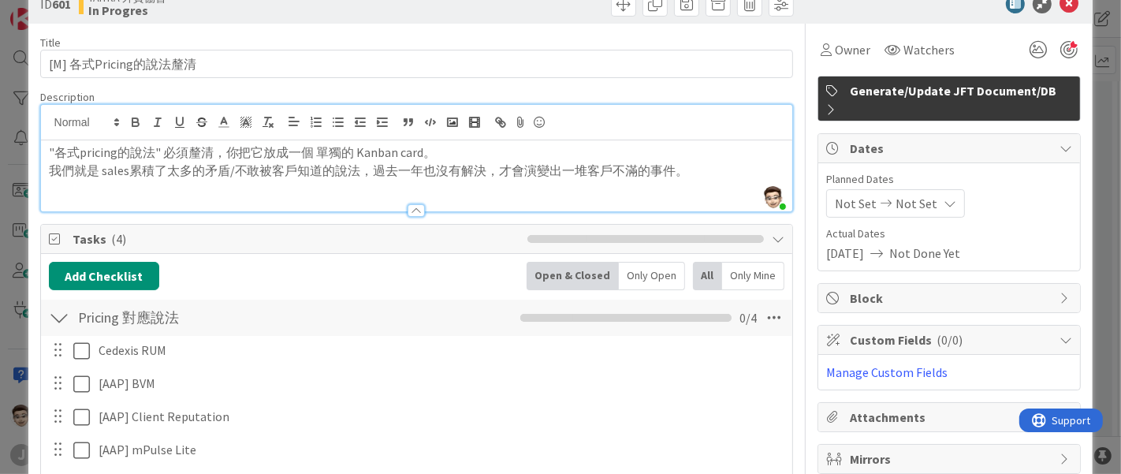
click at [690, 175] on p "我們就是 sales累積了太多的矛盾/不敢被客戶知道的說法，過去一年也沒有解決，才會演變出一堆客戶不滿的事件。" at bounding box center [417, 171] width 736 height 18
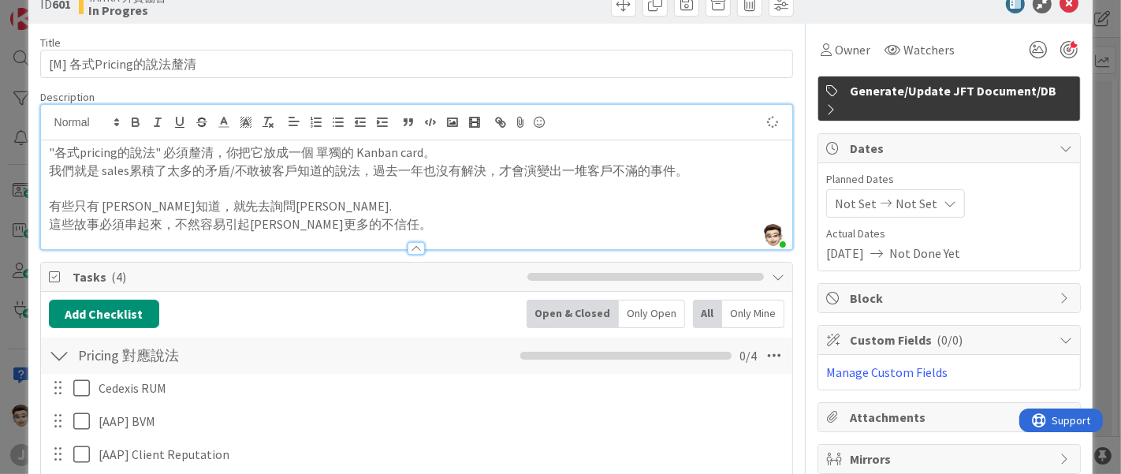
click at [393, 287] on div "Tasks ( 4 )" at bounding box center [417, 276] width 752 height 29
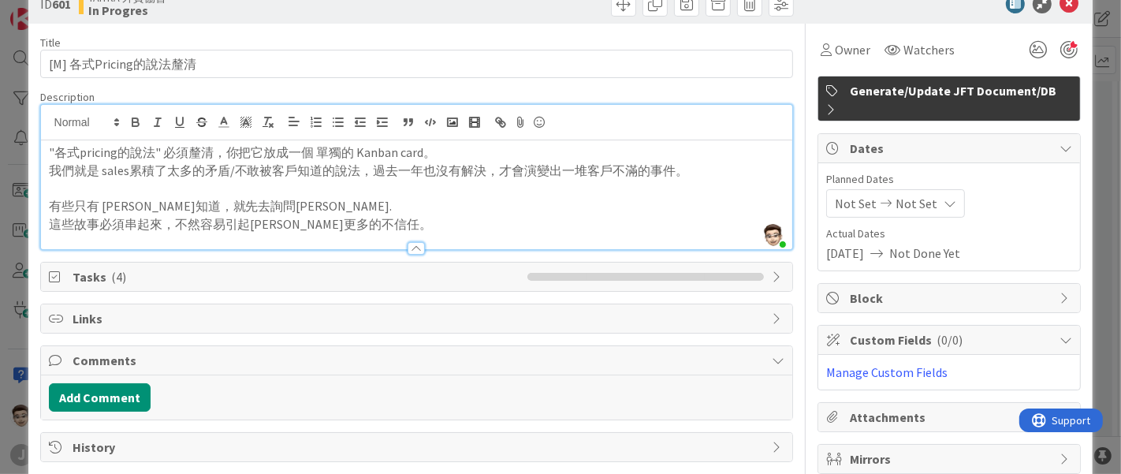
click at [425, 271] on span "Tasks ( 4 )" at bounding box center [297, 276] width 448 height 19
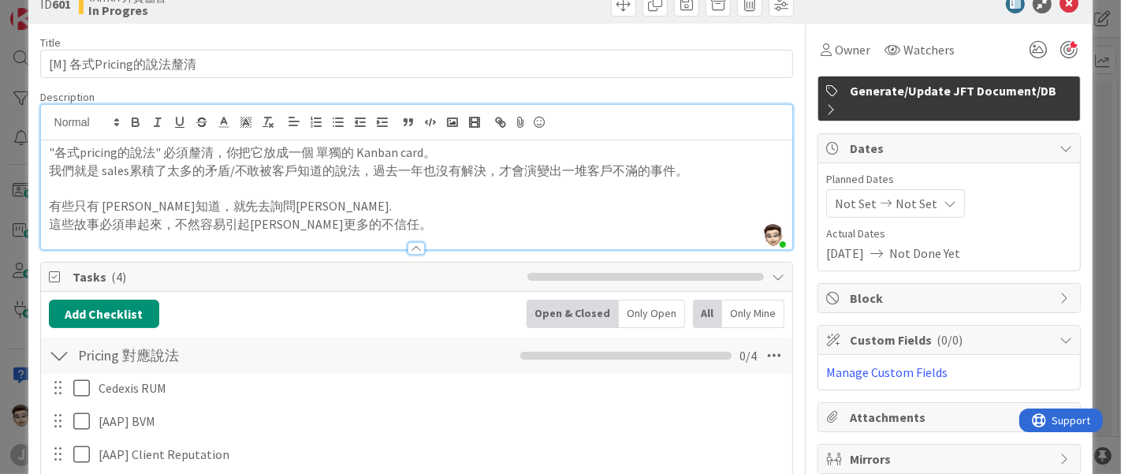
click at [784, 91] on div "Title 18 / 128 [M] 各式Pricing的說法釐清 Description [PERSON_NAME] just joined "各式pric…" at bounding box center [560, 372] width 1041 height 697
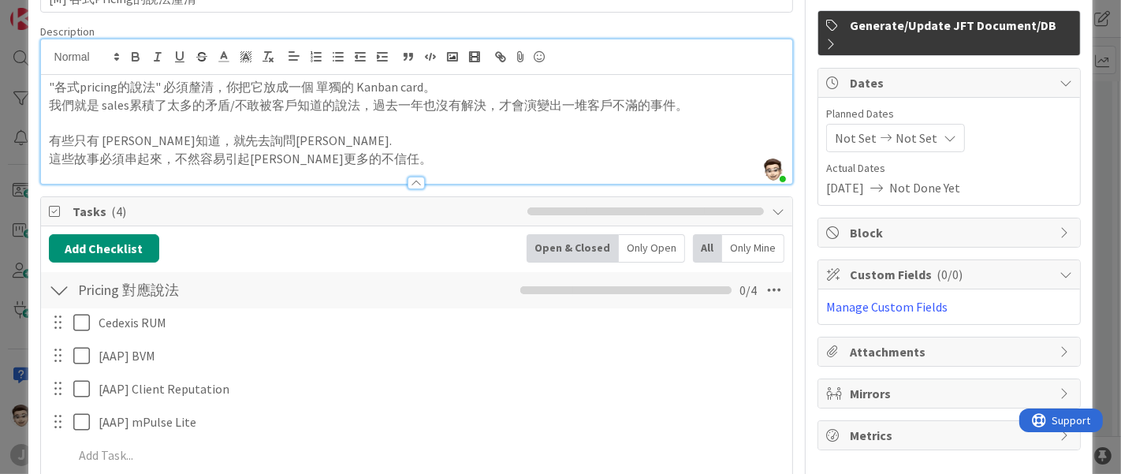
scroll to position [0, 0]
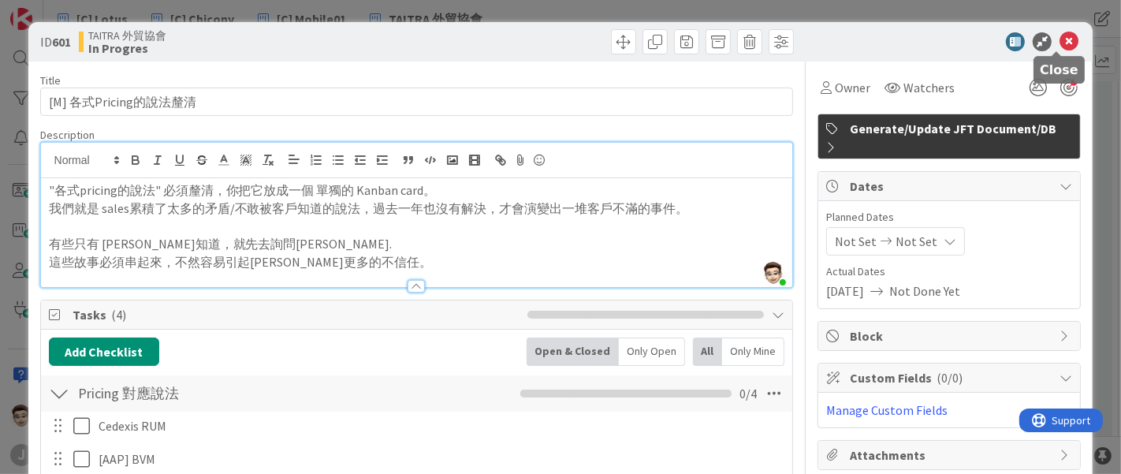
click at [1059, 46] on icon at bounding box center [1068, 41] width 19 height 19
